Goal: Find specific page/section: Find specific page/section

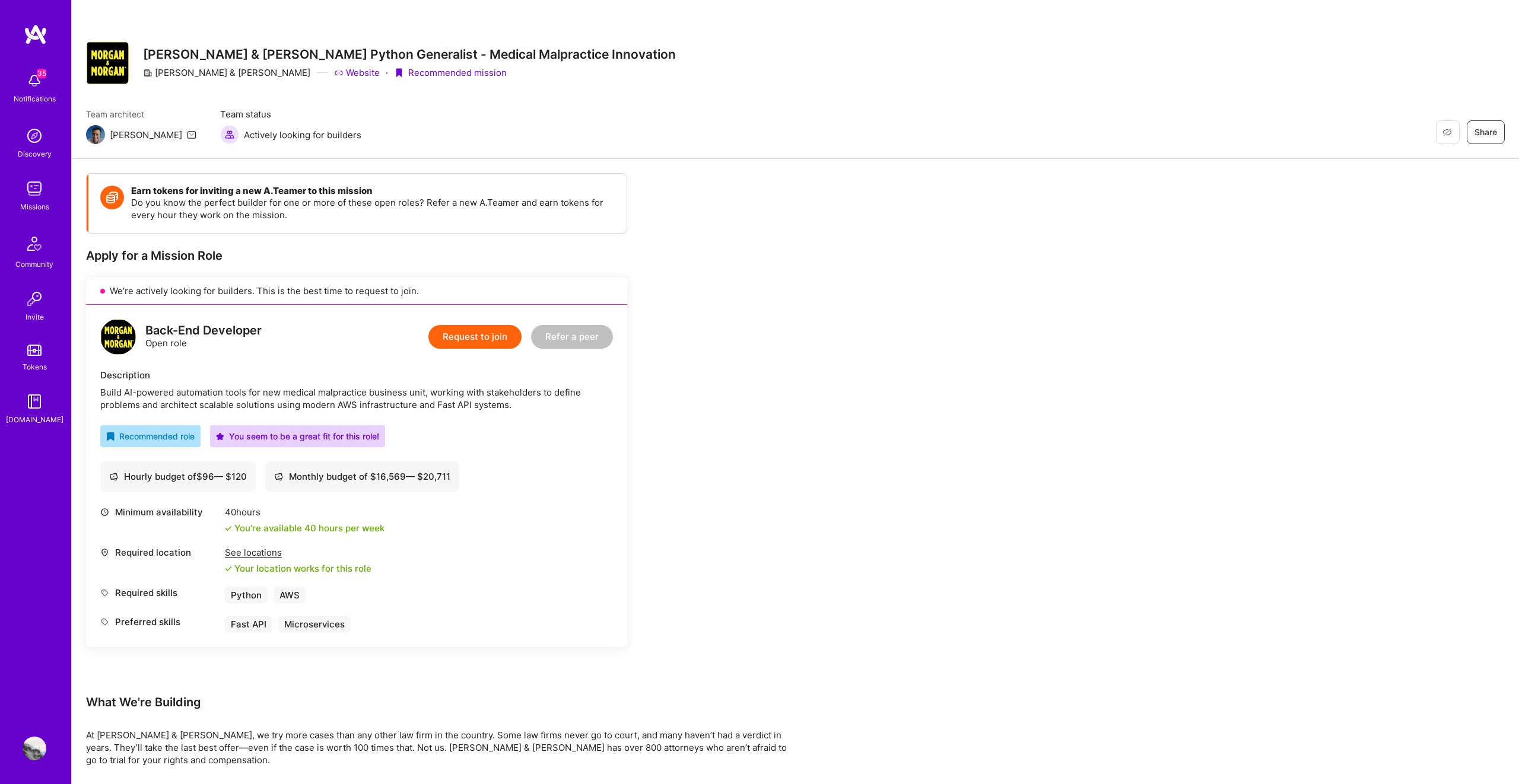
click at [38, 35] on img at bounding box center [35, 34] width 24 height 21
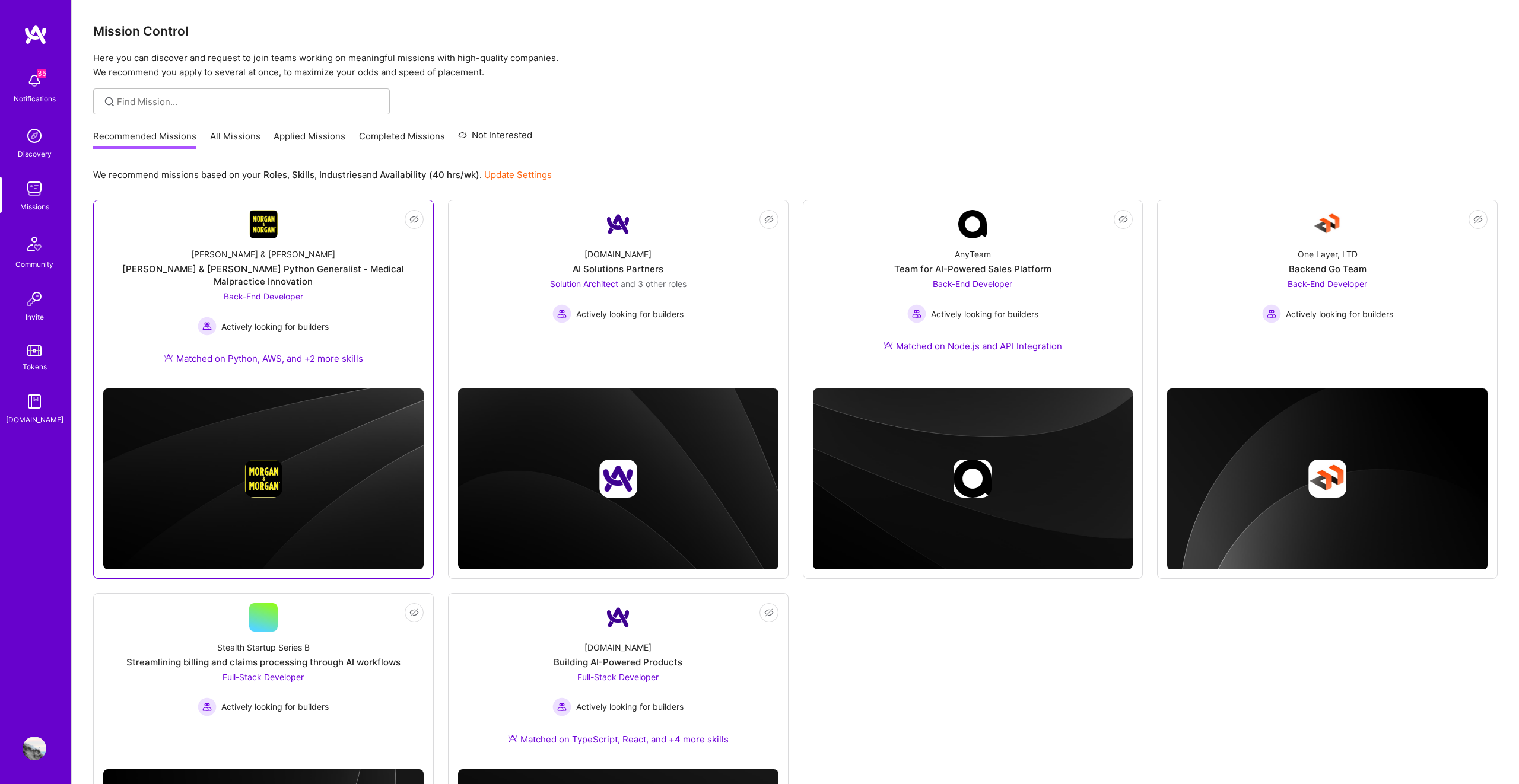
click at [297, 291] on span "Back-End Developer" at bounding box center [263, 296] width 79 height 10
click at [930, 149] on div "We recommend missions based on your Roles , Skills , Industries and Availabilit…" at bounding box center [795, 568] width 1447 height 838
